Goal: Task Accomplishment & Management: Use online tool/utility

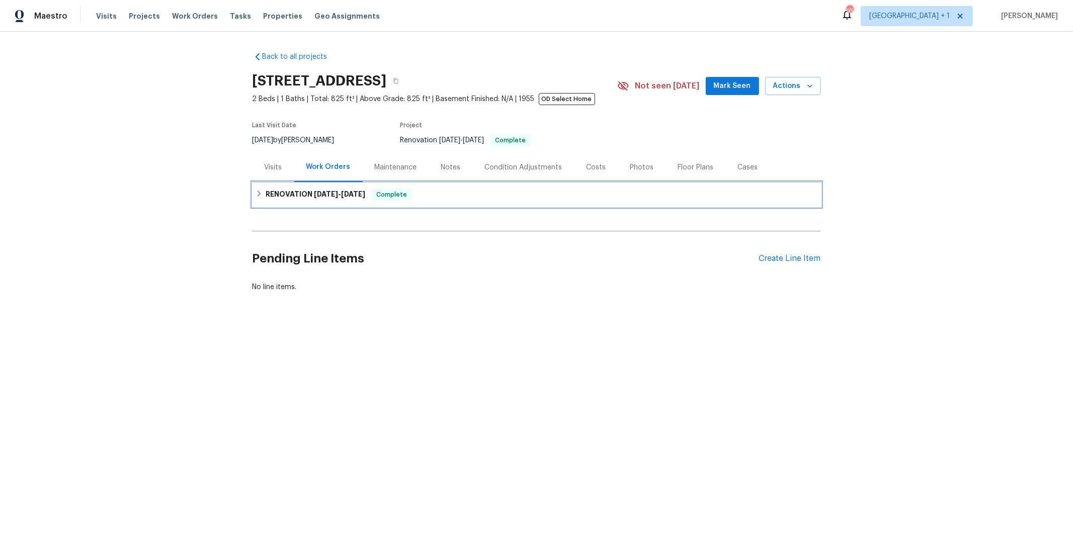
click at [282, 196] on h6 "RENOVATION [DATE] - [DATE]" at bounding box center [315, 195] width 100 height 12
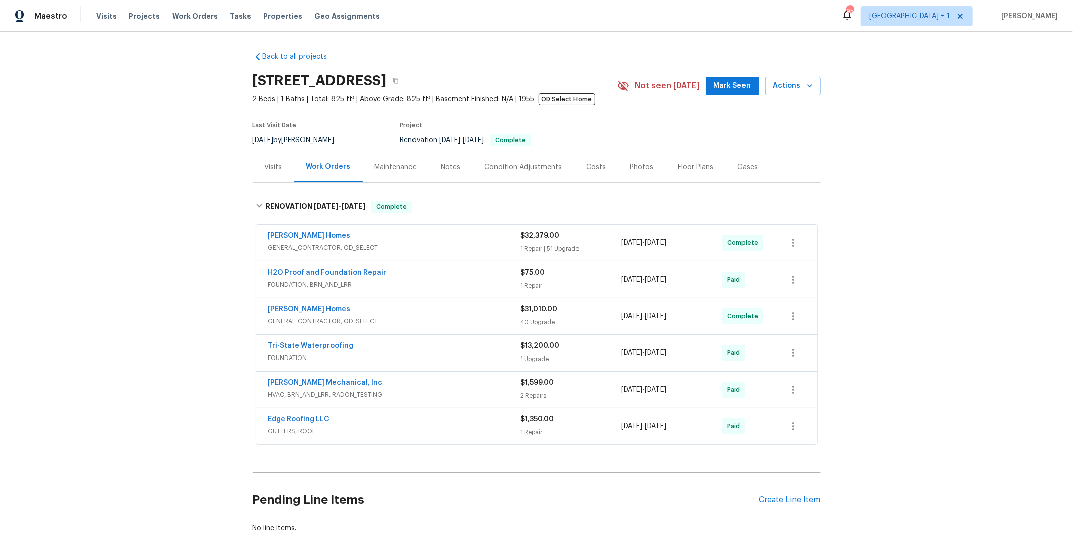
click at [367, 317] on span "GENERAL_CONTRACTOR, OD_SELECT" at bounding box center [394, 321] width 252 height 10
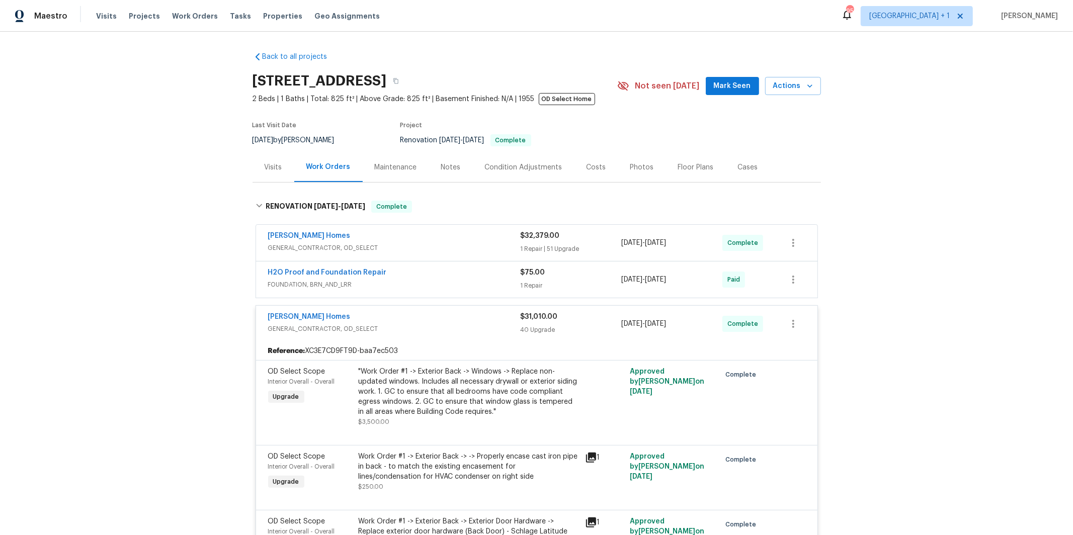
click at [371, 249] on span "GENERAL_CONTRACTOR, OD_SELECT" at bounding box center [394, 248] width 252 height 10
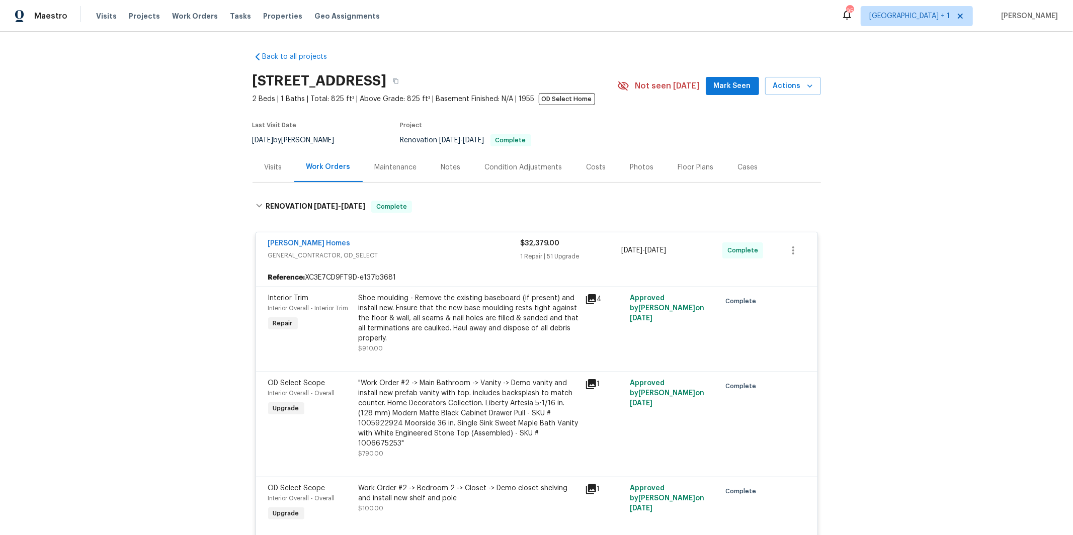
click at [198, 345] on div "Back to all projects 190 Derby St, Athens, GA 30601 2 Beds | 1 Baths | Total: 8…" at bounding box center [536, 283] width 1073 height 503
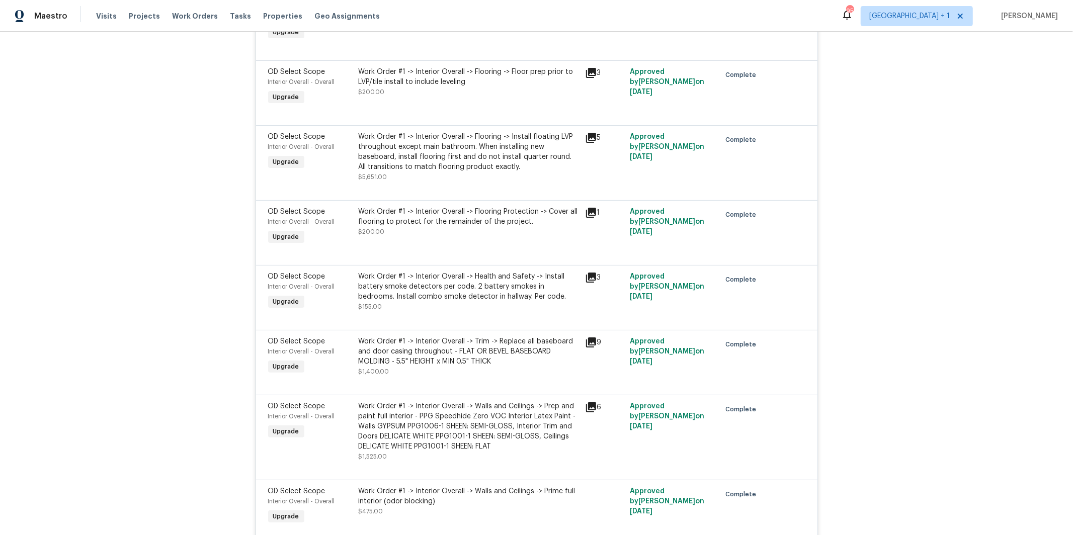
scroll to position [6900, 0]
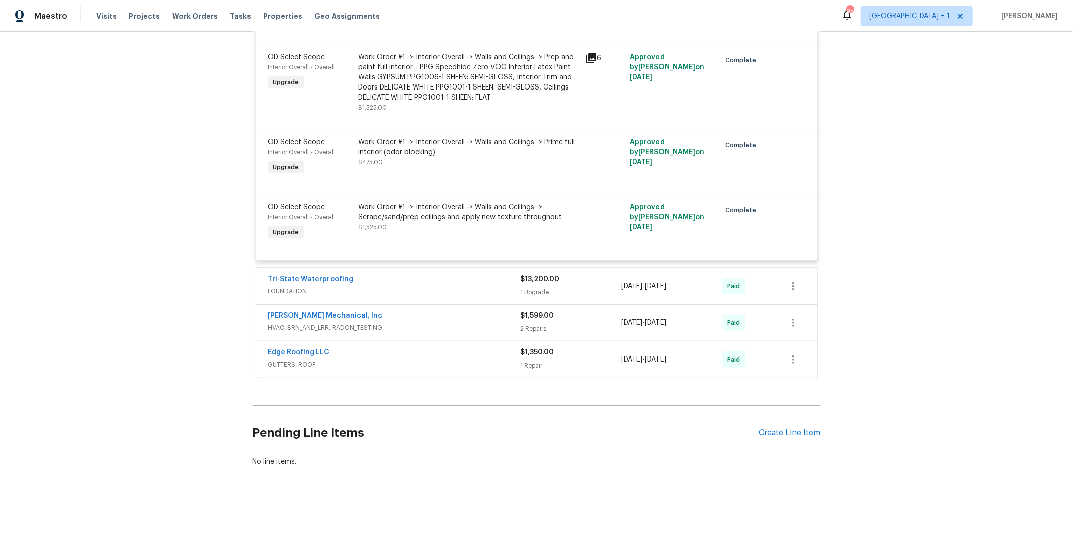
click at [337, 365] on span "GUTTERS, ROOF" at bounding box center [394, 365] width 252 height 10
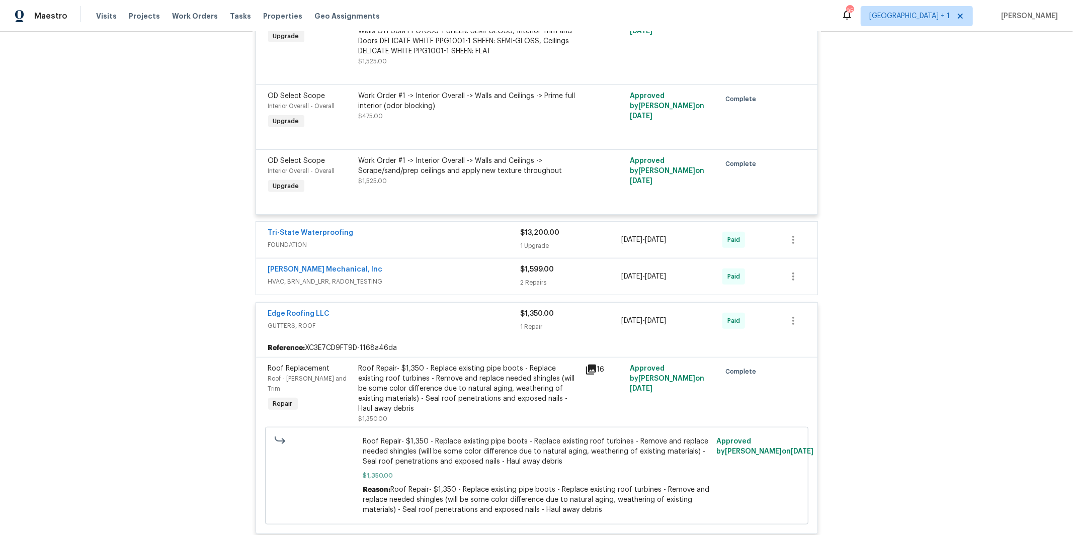
click at [392, 295] on div "JH Martin Mechanical, Inc HVAC, BRN_AND_LRR, RADON_TESTING $1,599.00 2 Repairs …" at bounding box center [536, 276] width 561 height 36
click at [387, 287] on span "HVAC, BRN_AND_LRR, RADON_TESTING" at bounding box center [394, 282] width 252 height 10
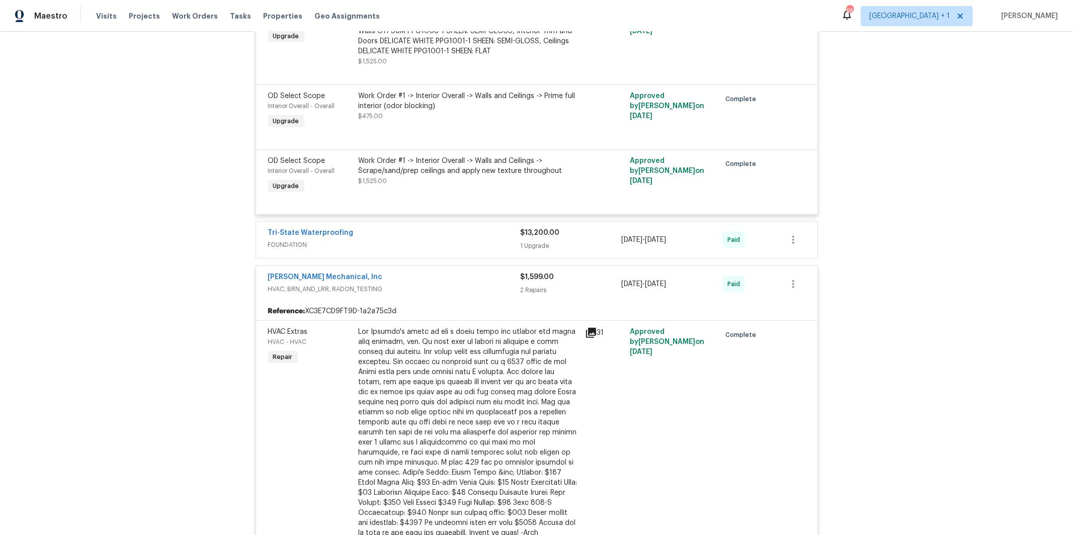
click at [381, 250] on span "FOUNDATION" at bounding box center [394, 245] width 252 height 10
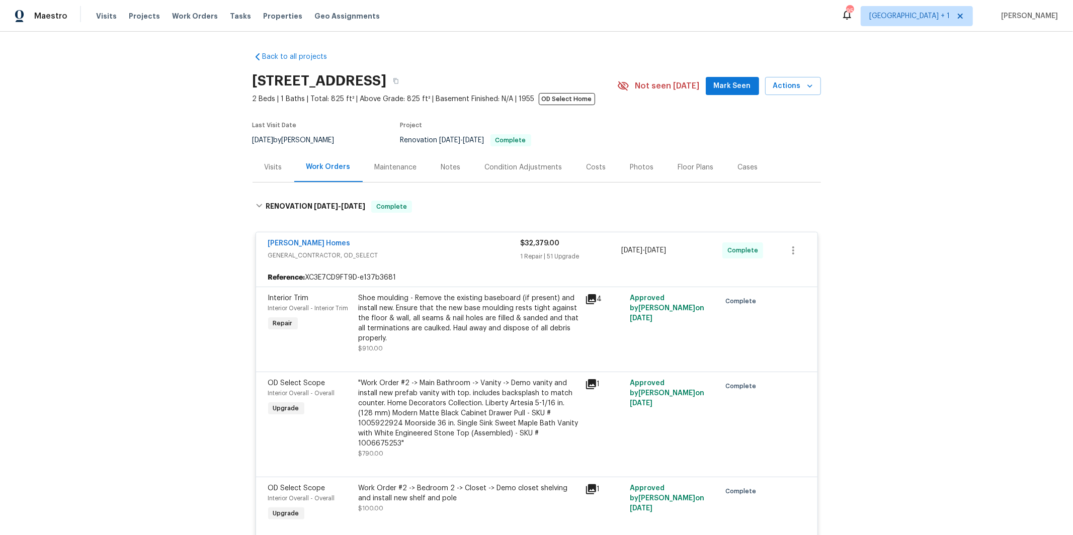
scroll to position [4874, 0]
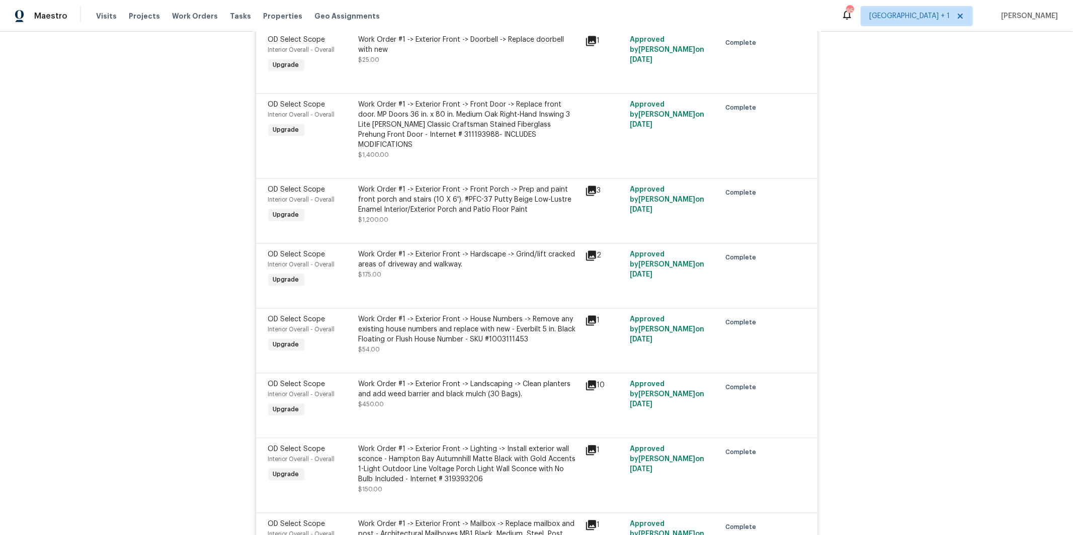
click at [466, 270] on div "Work Order #1 -> Exterior Front -> Hardscape -> Grind/lift cracked areas of dri…" at bounding box center [469, 259] width 220 height 20
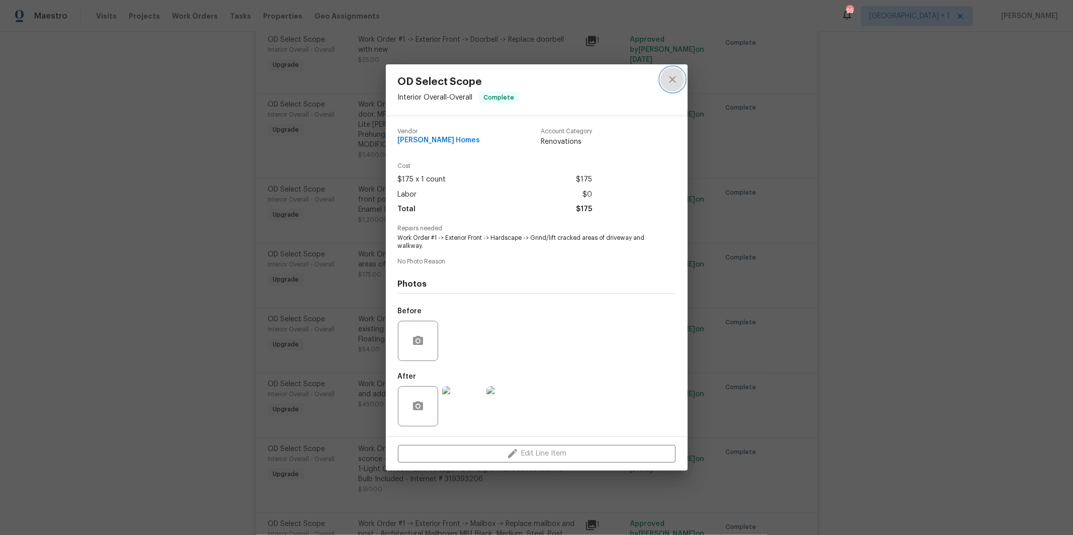
drag, startPoint x: 671, startPoint y: 76, endPoint x: 662, endPoint y: 80, distance: 9.9
click at [670, 76] on icon "close" at bounding box center [672, 79] width 12 height 12
